Goal: Browse casually: Explore the website without a specific task or goal

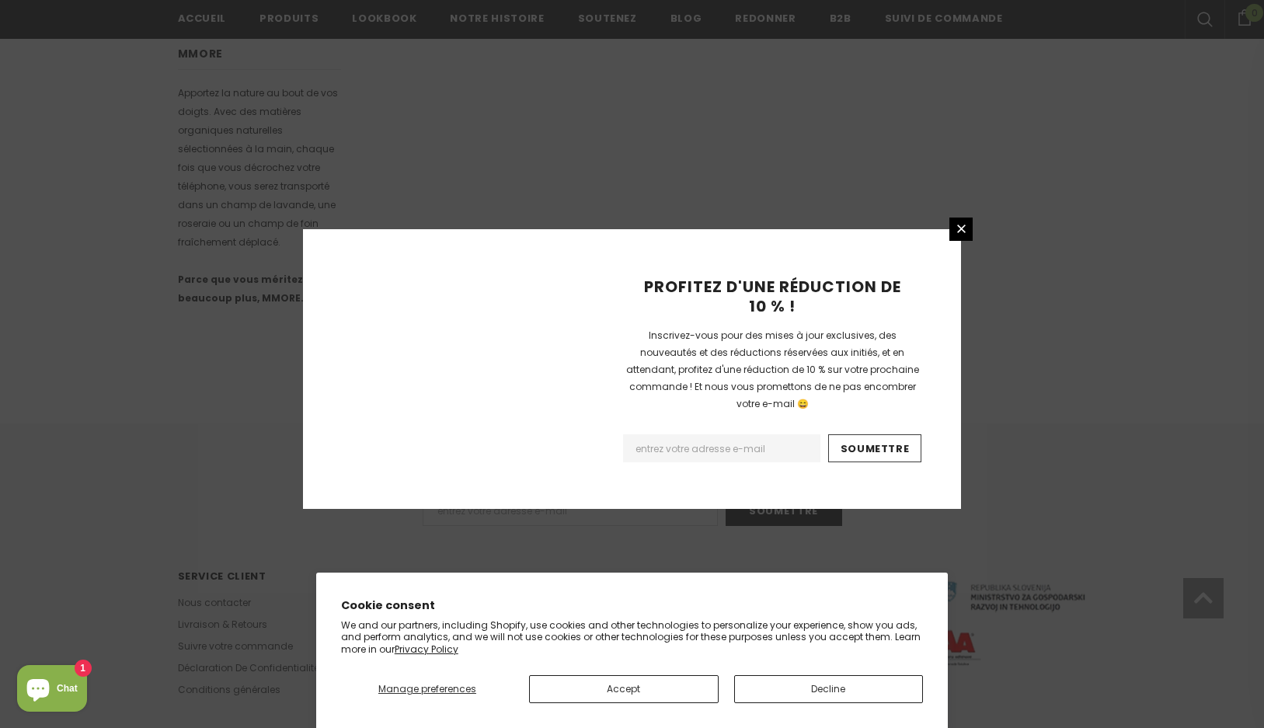
scroll to position [902, 0]
